Goal: Navigation & Orientation: Find specific page/section

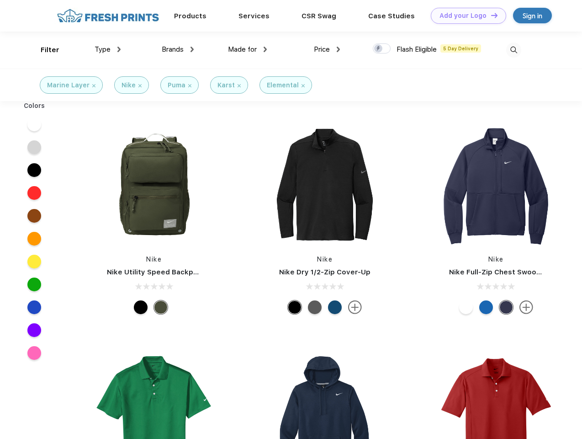
click at [465, 16] on link "Add your Logo Design Tool" at bounding box center [468, 16] width 75 height 16
click at [0, 0] on div "Design Tool" at bounding box center [0, 0] width 0 height 0
click at [490, 15] on link "Add your Logo Design Tool" at bounding box center [468, 16] width 75 height 16
click at [44, 50] on div "Filter" at bounding box center [50, 50] width 19 height 11
click at [108, 49] on span "Type" at bounding box center [103, 49] width 16 height 8
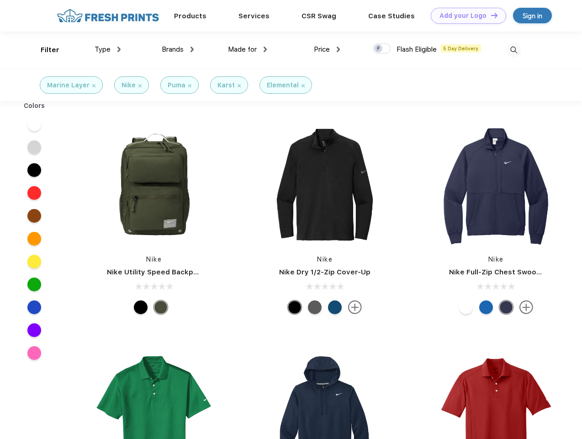
click at [178, 49] on span "Brands" at bounding box center [173, 49] width 22 height 8
click at [248, 49] on span "Made for" at bounding box center [242, 49] width 29 height 8
click at [327, 49] on span "Price" at bounding box center [322, 49] width 16 height 8
click at [382, 49] on div at bounding box center [382, 48] width 18 height 10
click at [379, 49] on input "checkbox" at bounding box center [376, 46] width 6 height 6
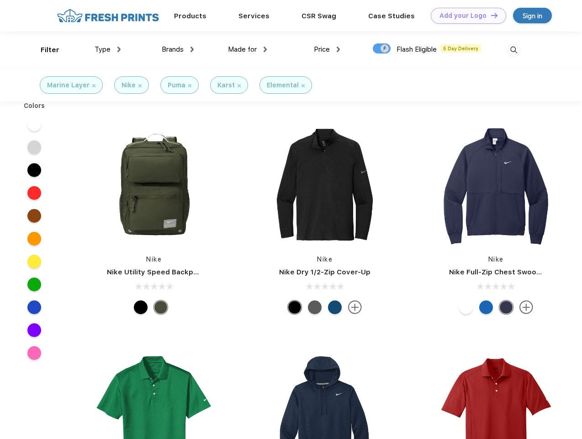
click at [514, 50] on img at bounding box center [513, 50] width 15 height 15
